Goal: Task Accomplishment & Management: Manage account settings

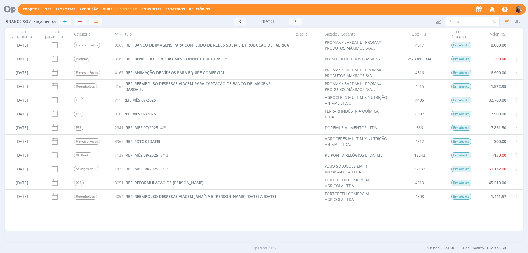
scroll to position [209, 0]
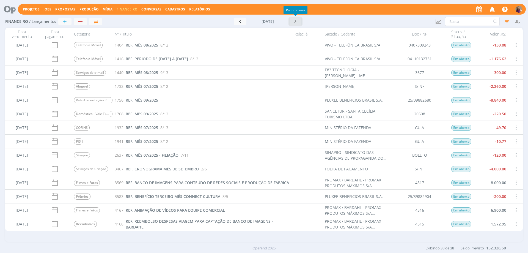
click at [295, 22] on icon "button" at bounding box center [296, 21] width 6 height 5
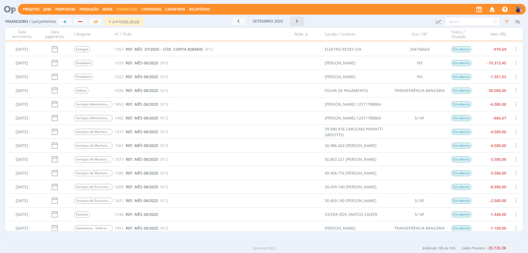
scroll to position [12, 0]
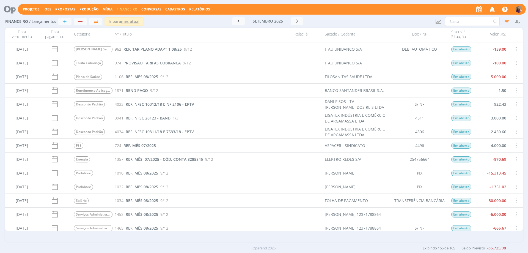
click at [179, 103] on span "REF. NFSC 10312/18 E NF 2106 - EPTV" at bounding box center [160, 104] width 69 height 5
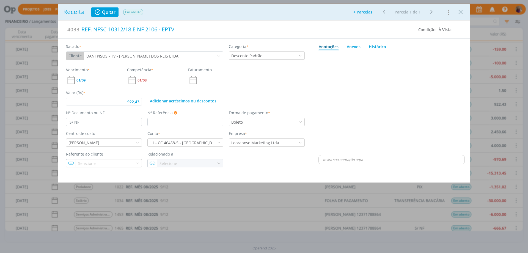
type input "922,43"
click at [461, 12] on icon "Close" at bounding box center [461, 12] width 8 height 8
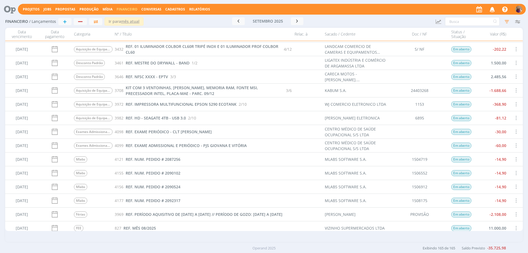
scroll to position [1168, 0]
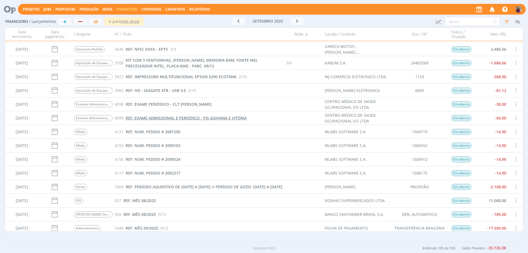
click at [169, 116] on span "REF. EXAME ADMISSIONAL E PERIÓDICO - PJS GIOVANA E VITÓRIA" at bounding box center [186, 117] width 121 height 5
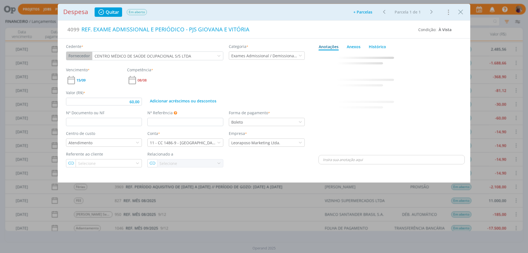
type input "60,00"
click at [461, 12] on icon "Close" at bounding box center [461, 12] width 8 height 8
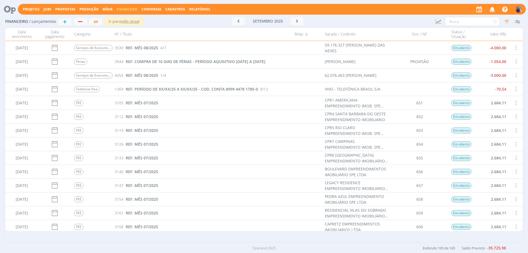
scroll to position [440, 0]
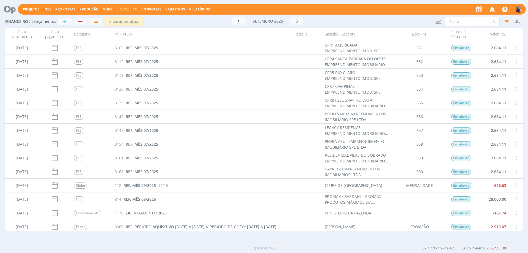
click at [131, 213] on span "LICENCIAMENTO 2025" at bounding box center [146, 212] width 41 height 5
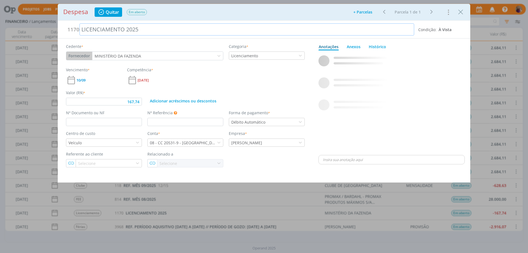
click at [82, 28] on div "LICENCIAMENTO 2025" at bounding box center [247, 29] width 335 height 12
type input "167,74"
click at [359, 87] on div "dialog" at bounding box center [392, 103] width 146 height 101
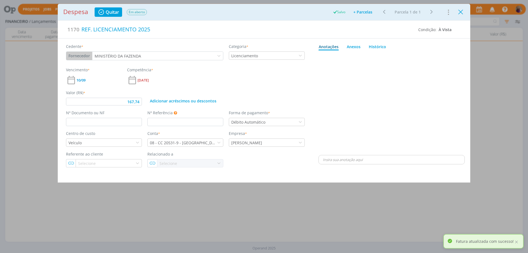
type input "167,74"
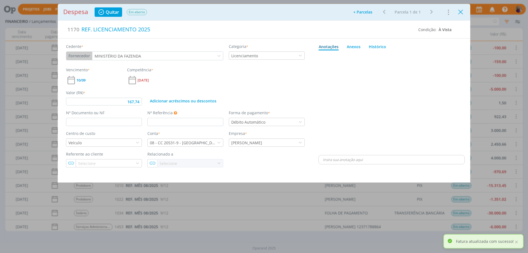
click at [460, 11] on icon "Close" at bounding box center [461, 12] width 8 height 8
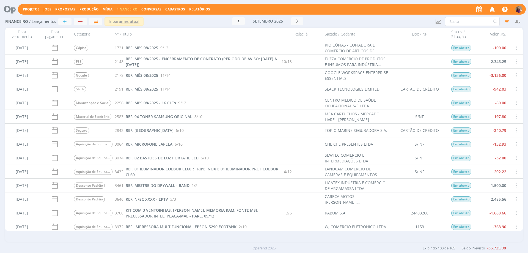
scroll to position [1073, 0]
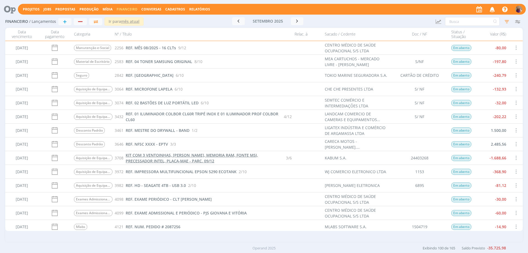
click at [154, 157] on span "KIT COM 3 VENTOINHAS, [PERSON_NAME], MEMORIA RAM, FONTE MSI, PRECESSADOR INTEL,…" at bounding box center [192, 157] width 132 height 11
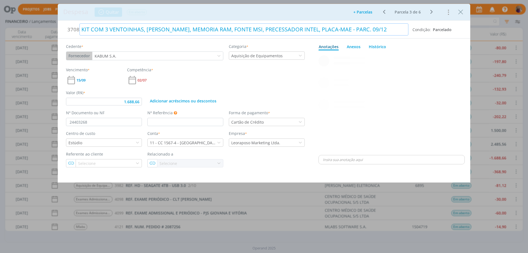
type input "1.688,66"
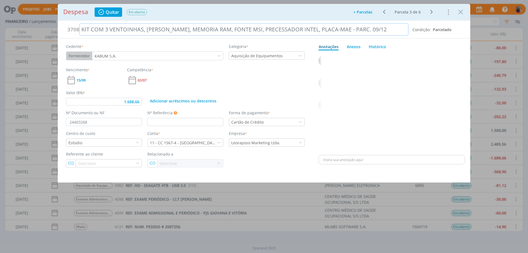
click at [82, 29] on div "KIT COM 3 VENTOINHAS, [PERSON_NAME], MEMORIA RAM, FONTE MSI, PRECESSADOR INTEL,…" at bounding box center [244, 29] width 329 height 12
drag, startPoint x: 82, startPoint y: 27, endPoint x: 94, endPoint y: 29, distance: 11.9
click at [94, 29] on div "REF. KIT COM 3 VENTOINHAS, [PERSON_NAME], MEMORIA RAM, FONTE MSI, PRECESSADOR I…" at bounding box center [244, 29] width 329 height 12
copy div "REF."
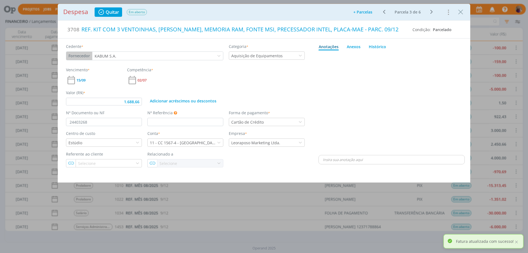
click at [432, 12] on icon "dialog" at bounding box center [431, 12] width 7 height 7
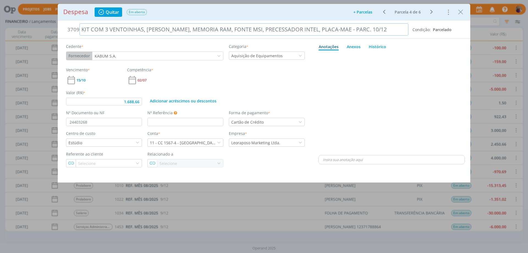
click at [80, 28] on div "KIT COM 3 VENTOINHAS, [PERSON_NAME], MEMORIA RAM, FONTE MSI, PRECESSADOR INTEL,…" at bounding box center [244, 29] width 329 height 12
click at [432, 12] on icon "dialog" at bounding box center [431, 12] width 7 height 7
click at [81, 28] on div "KIT COM 3 VENTOINHAS, [PERSON_NAME], MEMORIA RAM, FONTE MSI, PRECESSADOR INTEL,…" at bounding box center [244, 29] width 329 height 12
click at [432, 11] on icon "dialog" at bounding box center [431, 12] width 7 height 7
click at [81, 30] on div "KIT COM 3 VENTOINHAS, [PERSON_NAME], MEMORIA RAM, FONTE MSI, PRECESSADOR INTEL,…" at bounding box center [244, 29] width 329 height 12
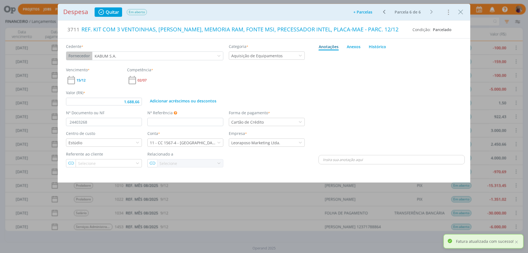
click at [433, 10] on div "Ir para: 1 Ir Parcela 6 de 6" at bounding box center [407, 12] width 59 height 8
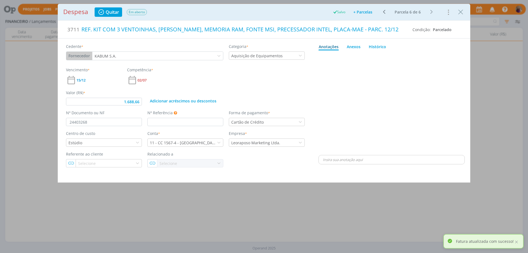
type input "1.688,66"
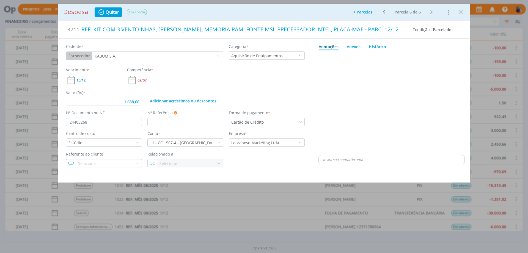
click at [414, 136] on div "dialog" at bounding box center [392, 103] width 146 height 101
click at [463, 10] on icon "Close" at bounding box center [461, 12] width 8 height 8
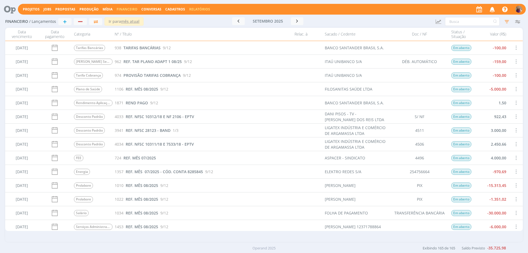
click at [200, 7] on link "Relatórios" at bounding box center [199, 9] width 21 height 5
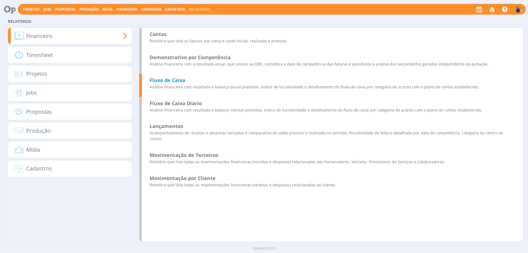
click at [176, 82] on b "Fluxo de Caixa" at bounding box center [168, 80] width 36 height 7
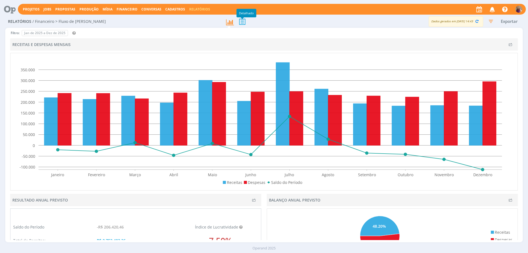
click at [242, 22] on icon at bounding box center [243, 21] width 12 height 11
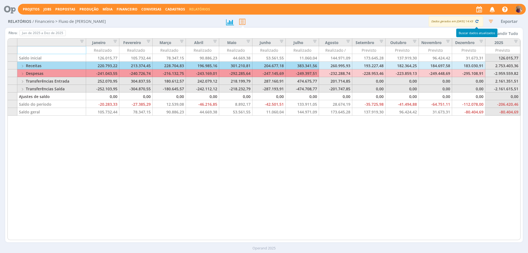
click at [476, 22] on icon "button" at bounding box center [477, 21] width 5 height 5
click at [23, 72] on span "Toggle Grupo" at bounding box center [22, 74] width 5 height 4
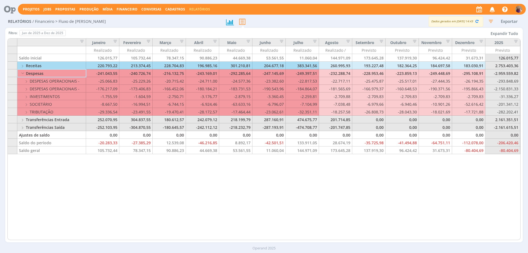
click at [504, 33] on button "Expandir Tudo" at bounding box center [504, 33] width 32 height 7
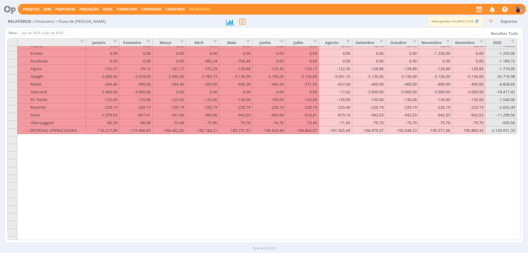
scroll to position [164, 0]
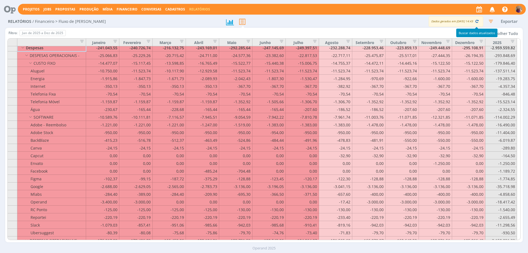
click at [477, 21] on icon "button" at bounding box center [477, 21] width 5 height 5
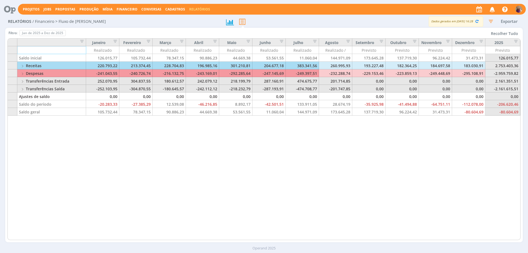
click at [125, 7] on span "Financeiro" at bounding box center [127, 9] width 21 height 5
click at [120, 20] on link "Lançamentos" at bounding box center [128, 18] width 46 height 9
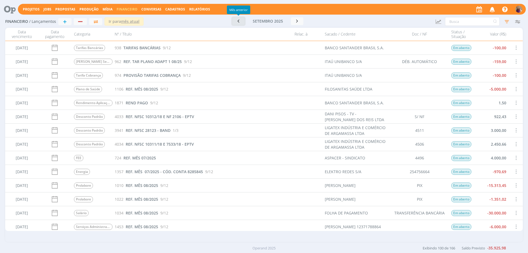
click at [239, 21] on icon "button" at bounding box center [239, 20] width 6 height 5
click at [239, 21] on icon "button" at bounding box center [240, 21] width 6 height 5
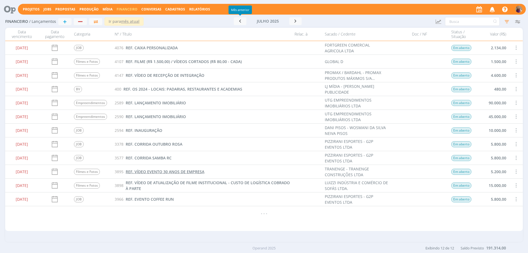
click at [178, 171] on span "REF. VÍDEO EVENTO 30 ANOS DE EMPRESA" at bounding box center [165, 171] width 79 height 5
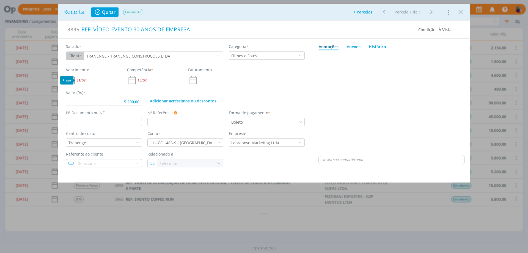
click at [81, 79] on span "31/07" at bounding box center [80, 80] width 9 height 4
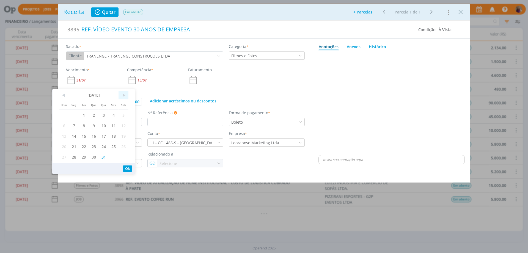
click at [124, 95] on span ">" at bounding box center [124, 95] width 10 height 8
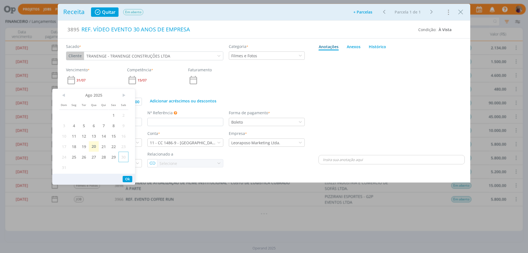
click at [123, 157] on span "30" at bounding box center [124, 157] width 10 height 10
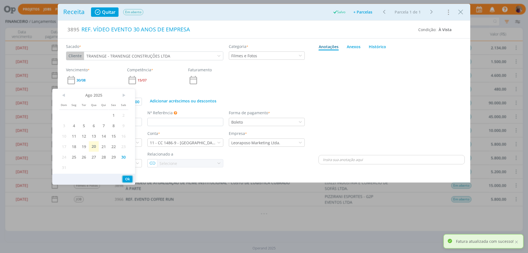
click at [127, 179] on button "Ok" at bounding box center [128, 179] width 10 height 6
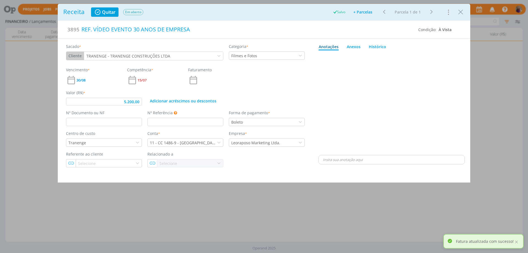
type input "5.200,00"
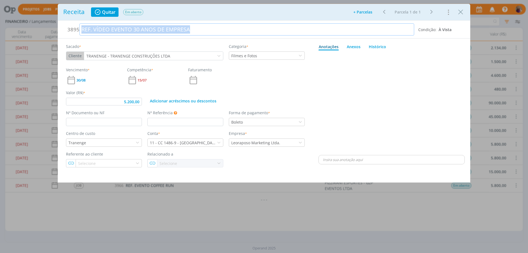
drag, startPoint x: 81, startPoint y: 29, endPoint x: 198, endPoint y: 25, distance: 116.7
click at [198, 25] on div "REF. VÍDEO EVENTO 30 ANOS DE EMPRESA" at bounding box center [247, 29] width 335 height 12
copy div "REF. VÍDEO EVENTO 30 ANOS DE EMPRESA"
click at [463, 13] on icon "Close" at bounding box center [461, 12] width 8 height 8
